Goal: Check status: Check status

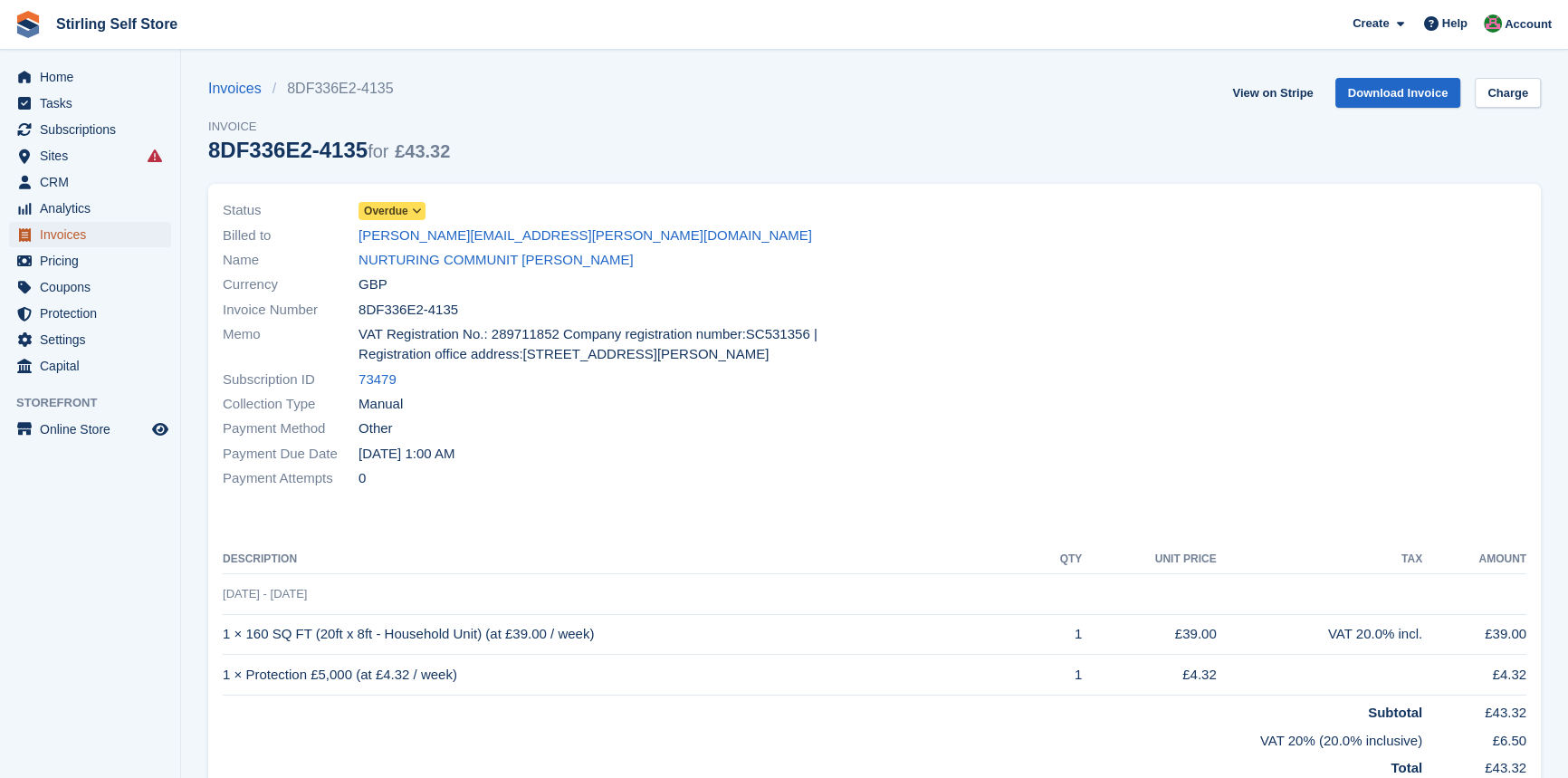
click at [84, 229] on span "Invoices" at bounding box center [94, 235] width 109 height 25
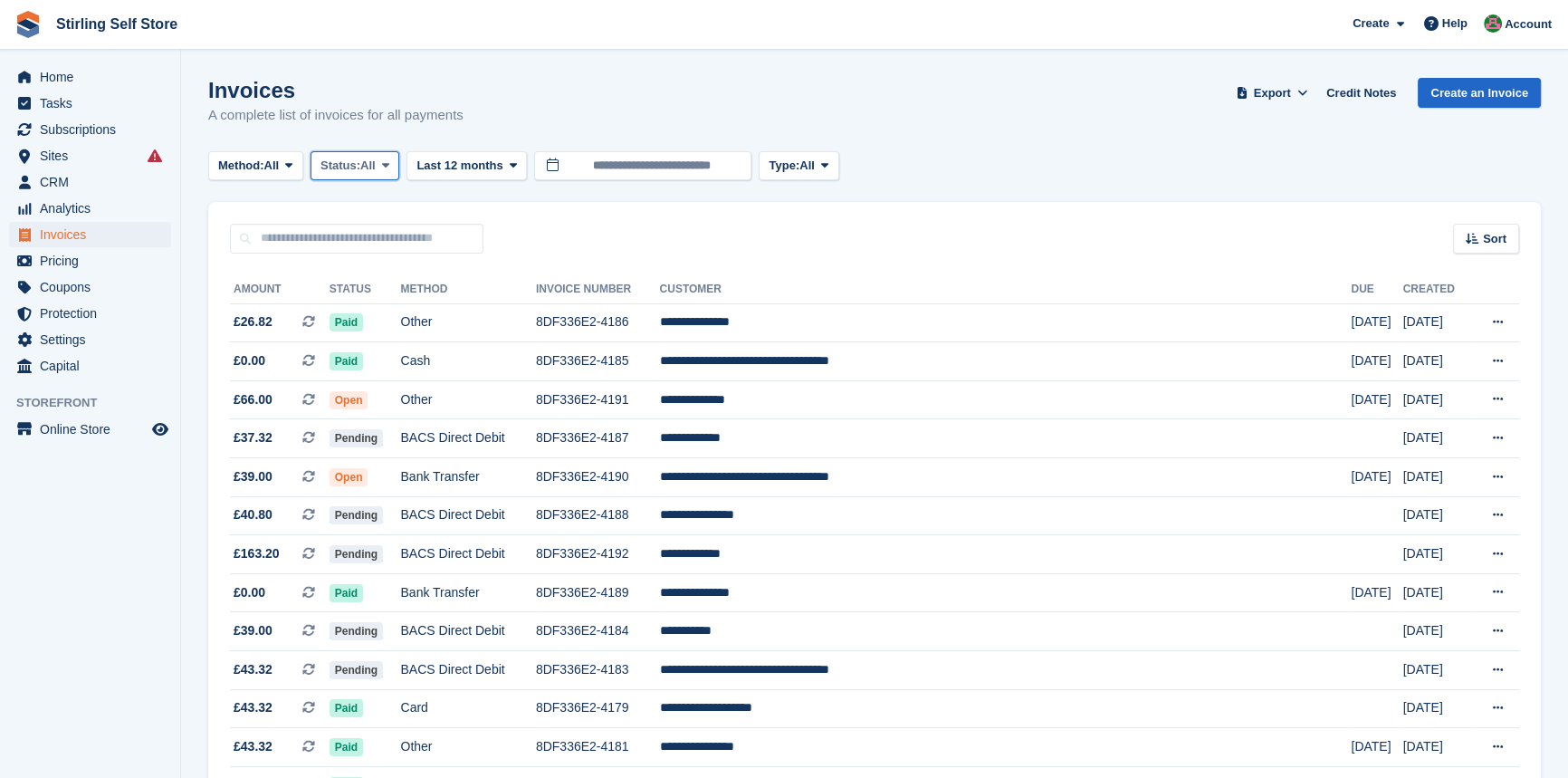
click at [333, 171] on span "Status:" at bounding box center [339, 165] width 40 height 18
click at [345, 306] on link "Open" at bounding box center [398, 307] width 157 height 33
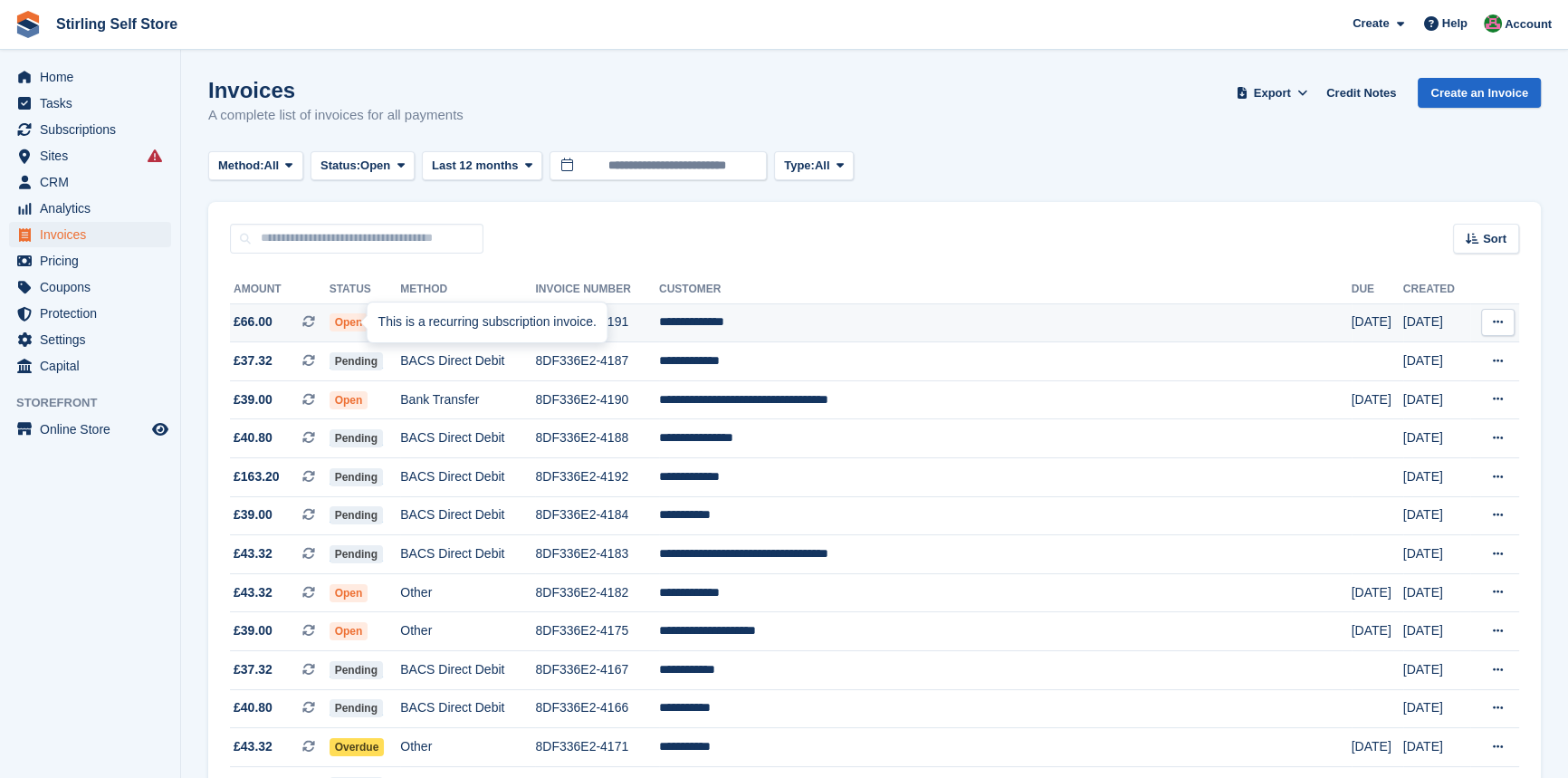
click at [376, 317] on div "This is a recurring subscription invoice." at bounding box center [487, 322] width 240 height 40
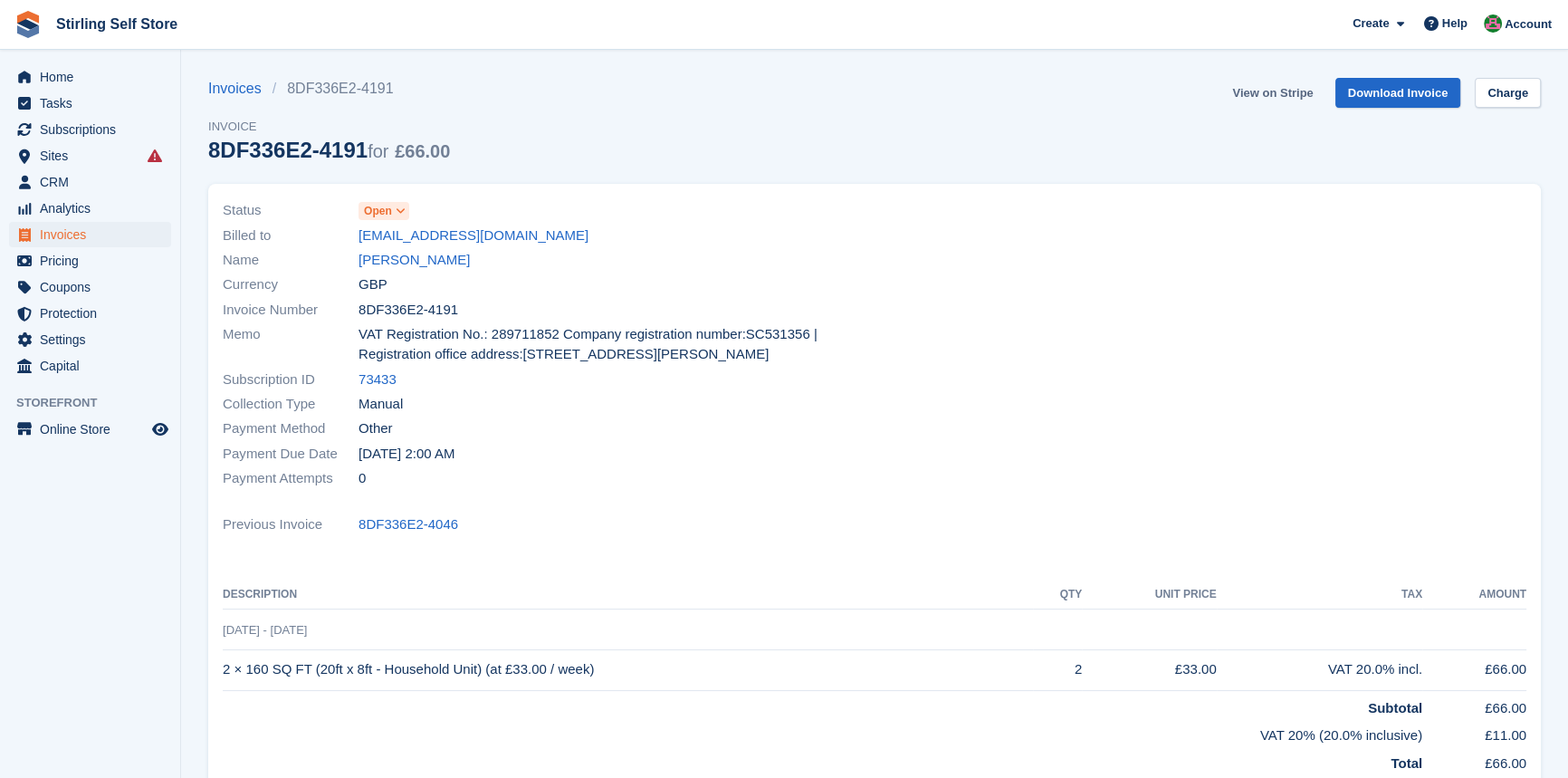
click at [1270, 81] on link "View on Stripe" at bounding box center [1272, 92] width 95 height 30
click at [88, 232] on span "Invoices" at bounding box center [94, 235] width 109 height 25
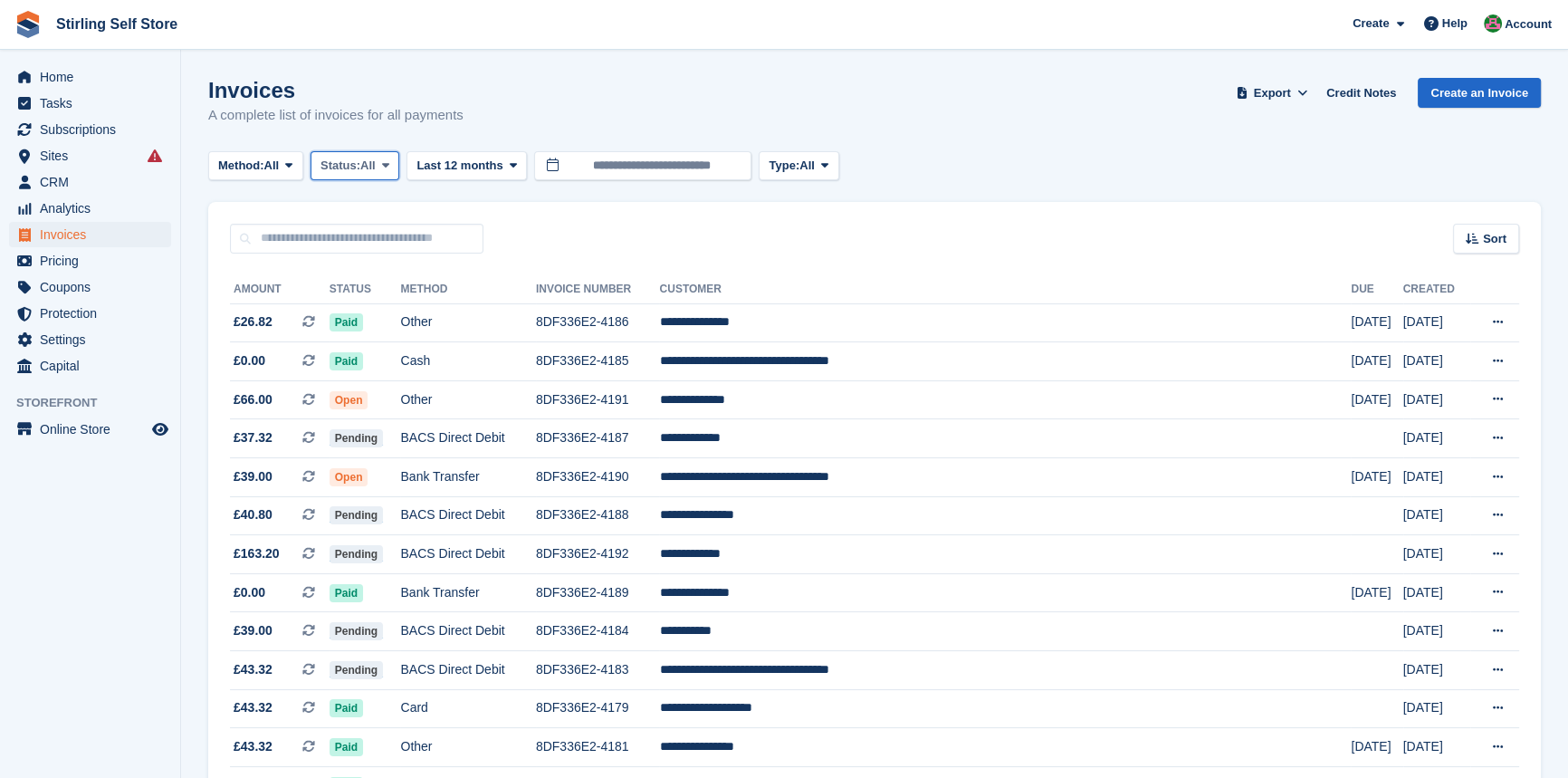
click at [337, 156] on span "Status:" at bounding box center [339, 165] width 40 height 18
click at [379, 298] on link "Open" at bounding box center [398, 307] width 157 height 33
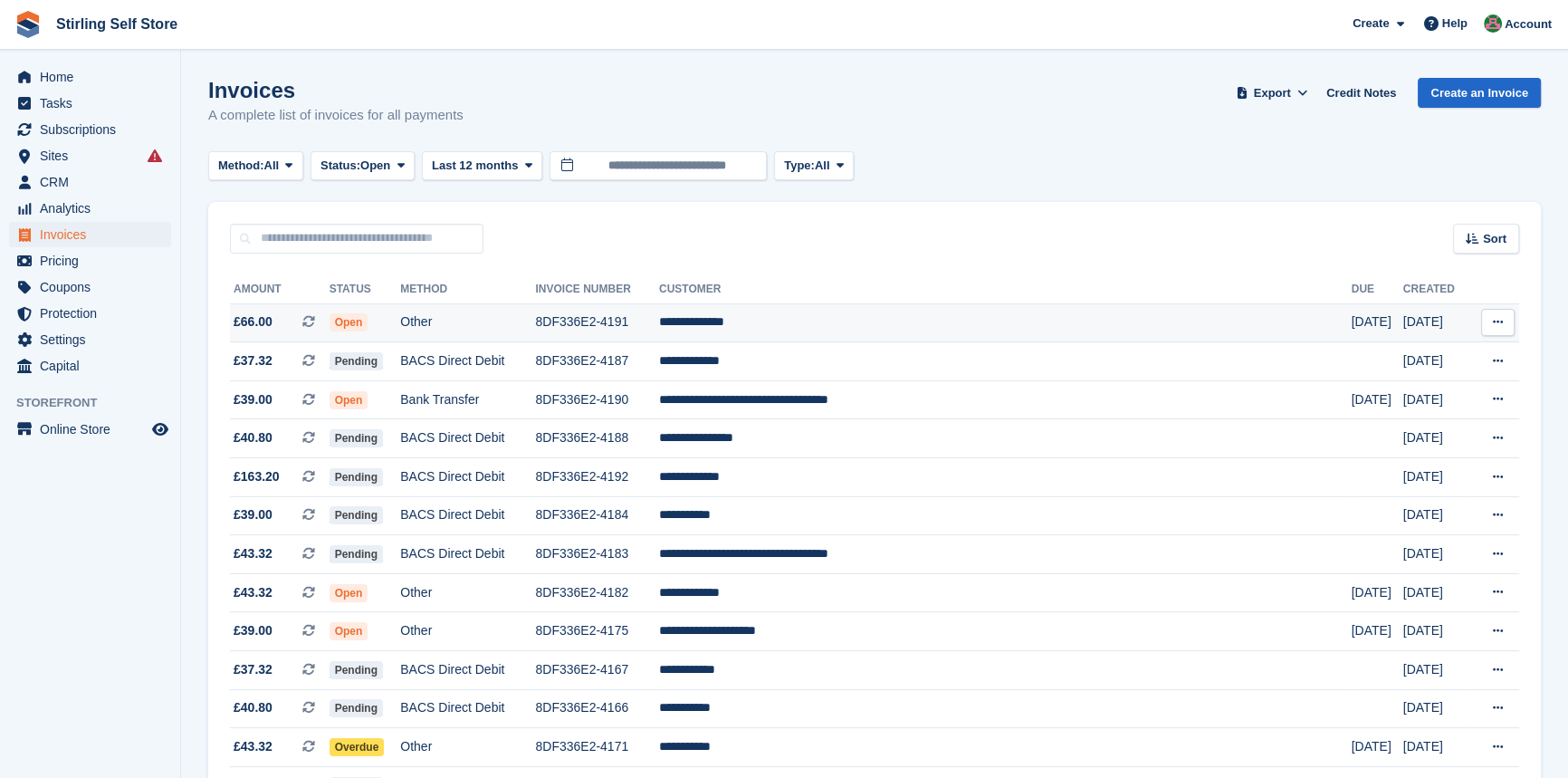
click at [368, 314] on span "Open" at bounding box center [349, 322] width 39 height 18
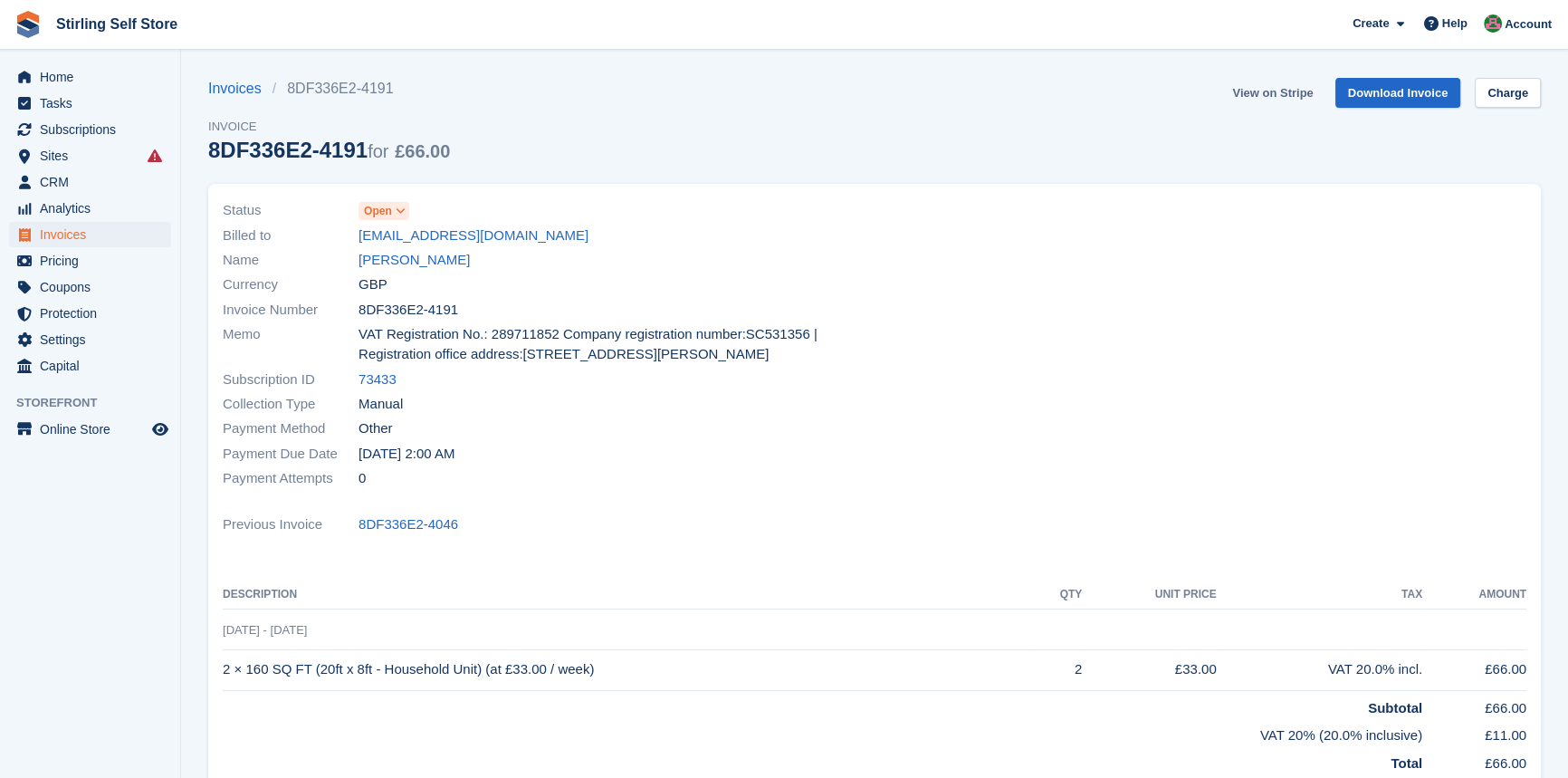
click at [1263, 90] on link "View on Stripe" at bounding box center [1272, 92] width 95 height 30
click at [97, 240] on span "Invoices" at bounding box center [94, 235] width 109 height 25
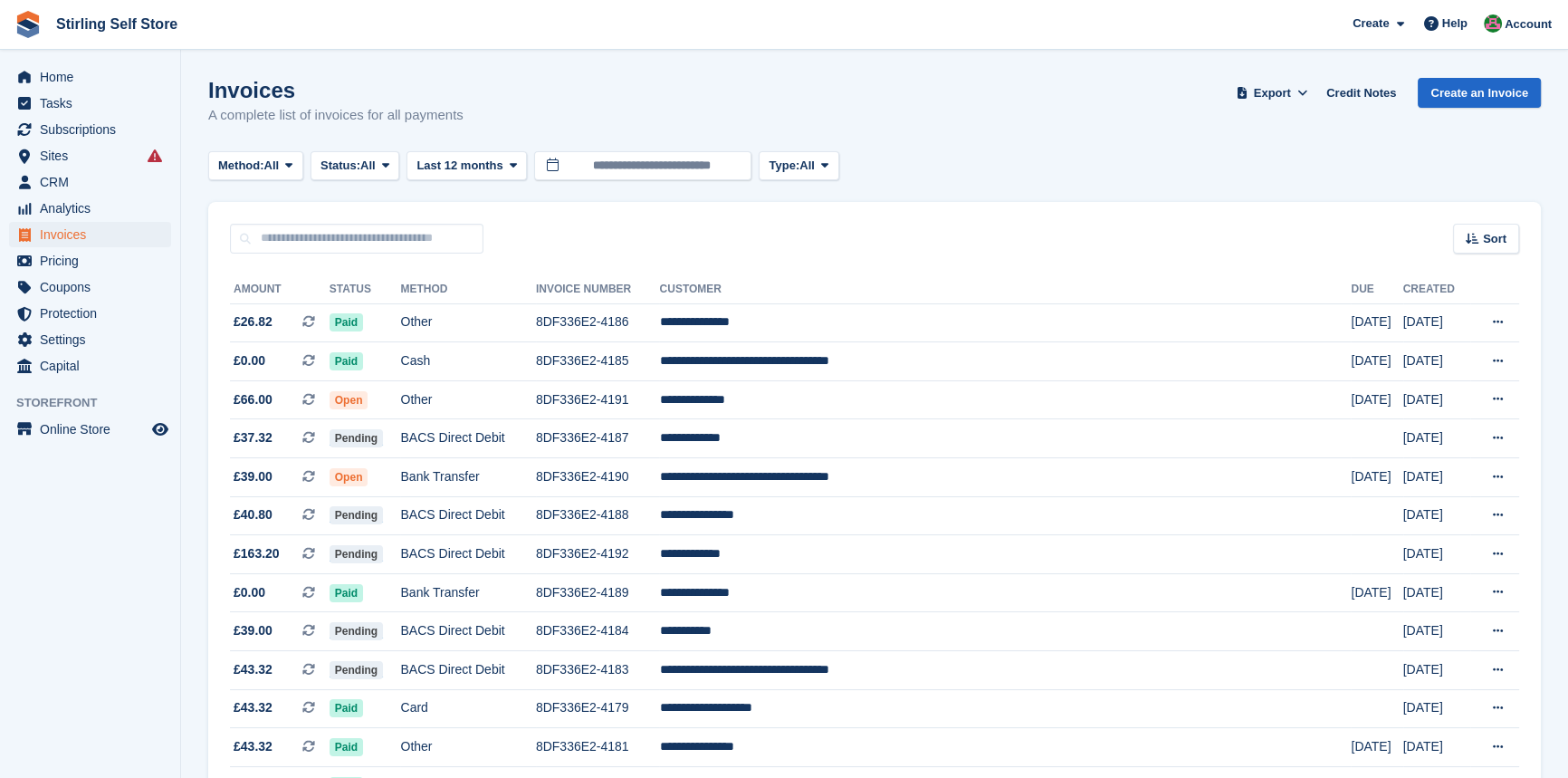
click at [354, 143] on div "Invoices A complete list of invoices for all payments Export Export Invoices Ex…" at bounding box center [875, 113] width 1332 height 70
click at [351, 177] on button "Status: All" at bounding box center [354, 166] width 88 height 30
click at [372, 301] on link "Open" at bounding box center [398, 307] width 157 height 33
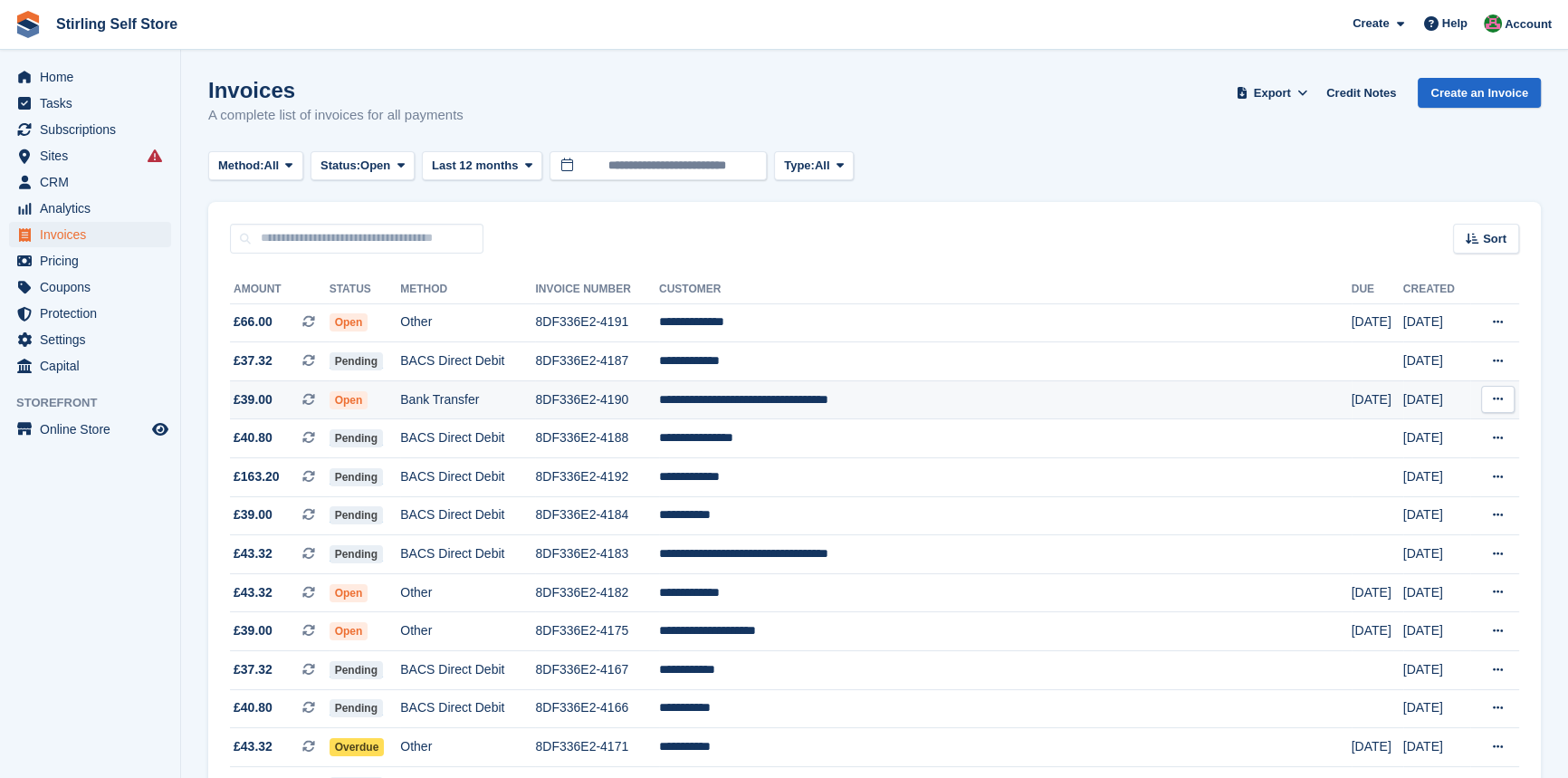
click at [368, 401] on span "Open" at bounding box center [349, 400] width 39 height 18
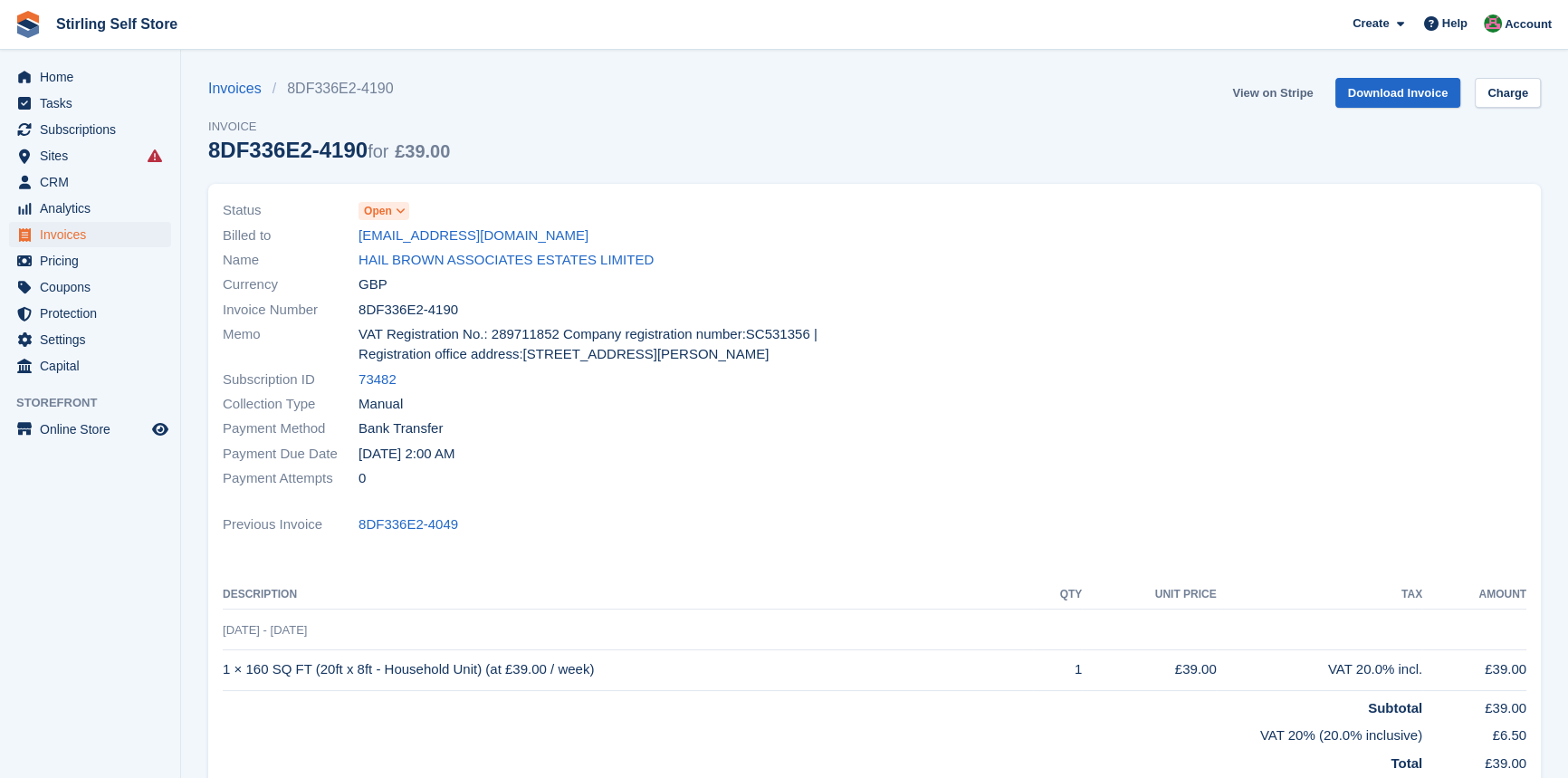
click at [1270, 96] on link "View on Stripe" at bounding box center [1272, 92] width 95 height 30
click at [1317, 90] on link "View on Stripe" at bounding box center [1272, 92] width 95 height 30
click at [96, 236] on span "Invoices" at bounding box center [94, 235] width 109 height 25
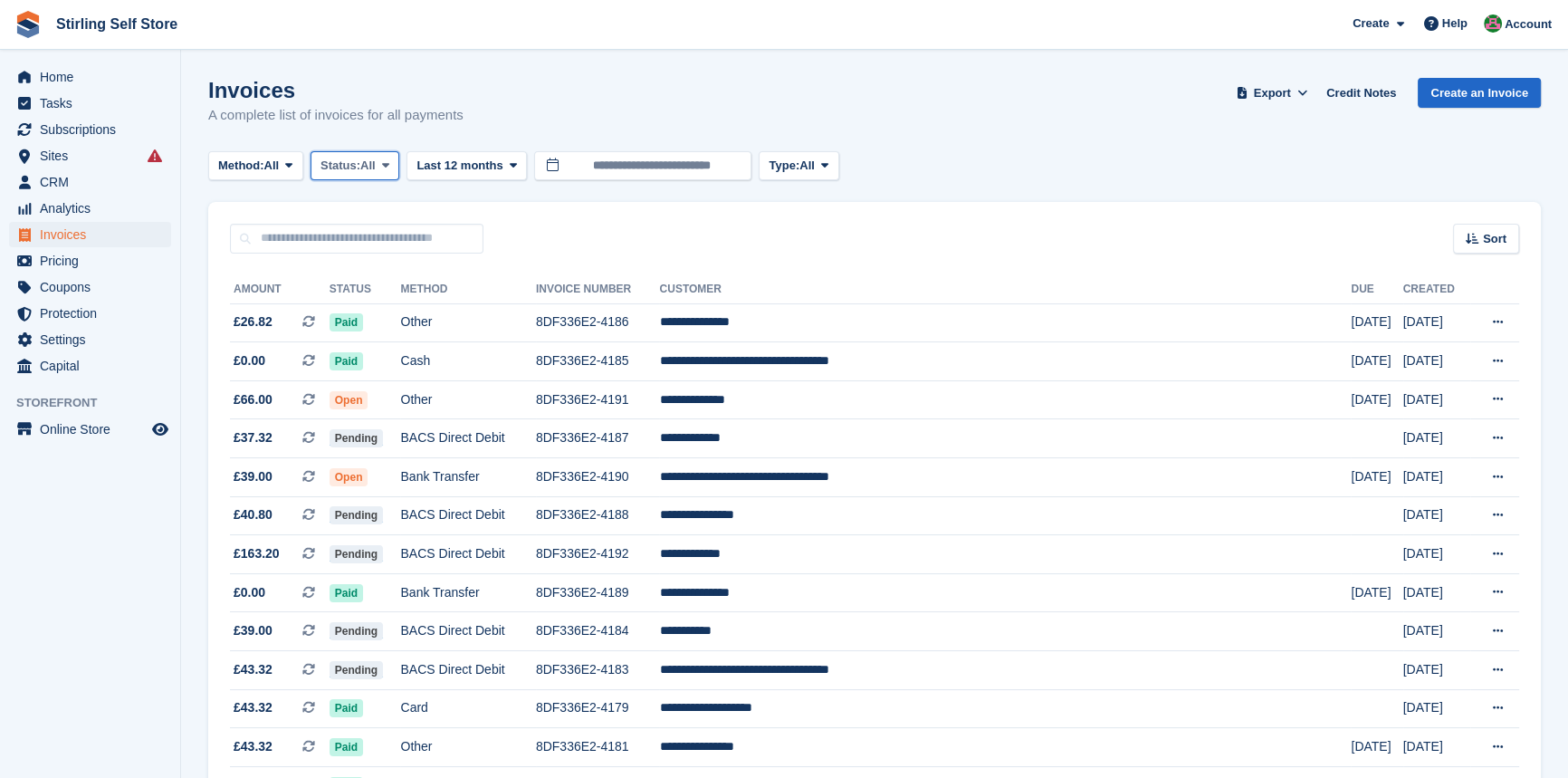
click at [367, 165] on span "All" at bounding box center [368, 165] width 16 height 18
click at [395, 298] on link "Open" at bounding box center [398, 307] width 157 height 33
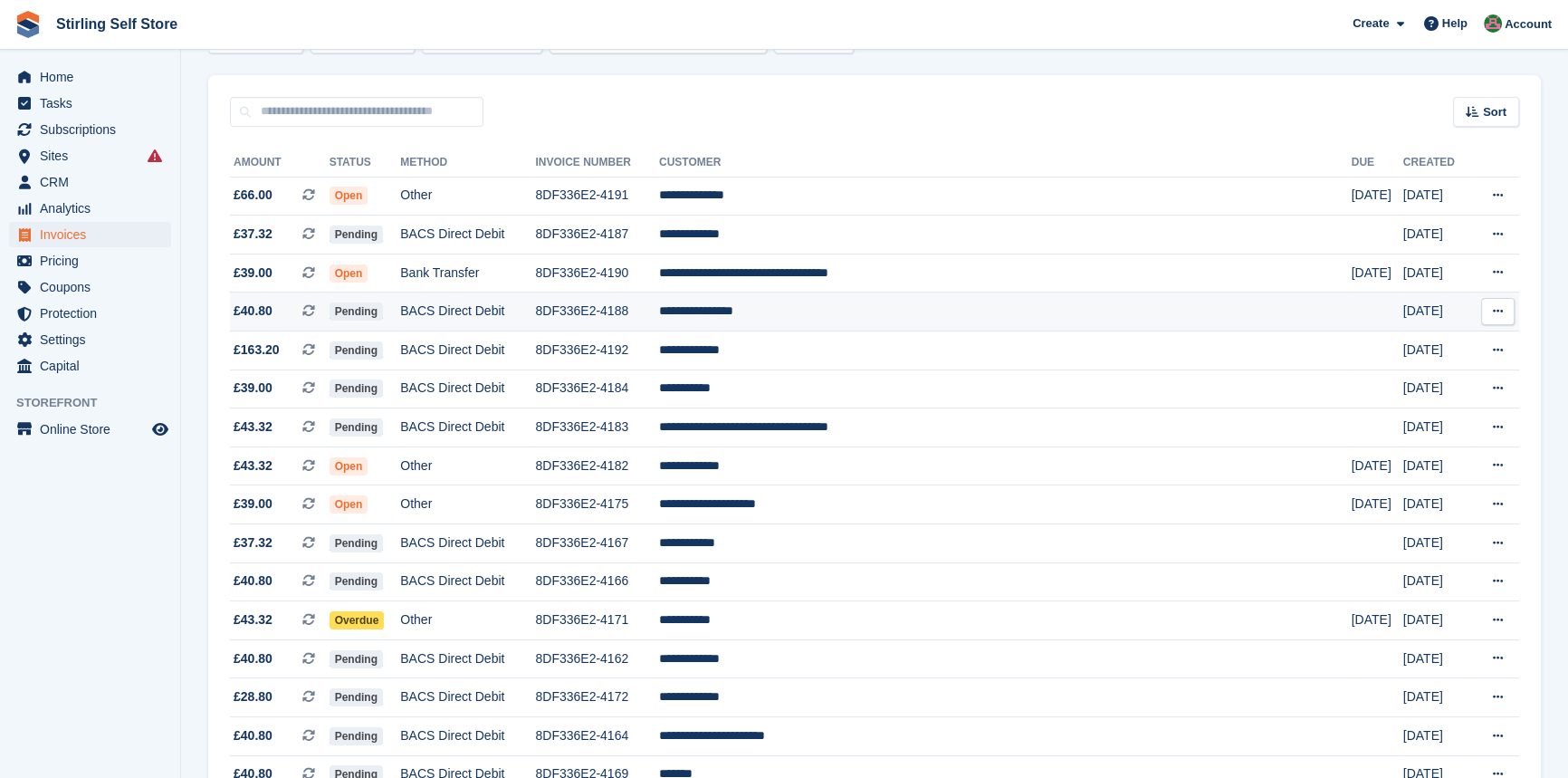
scroll to position [164, 0]
